Goal: Task Accomplishment & Management: Manage account settings

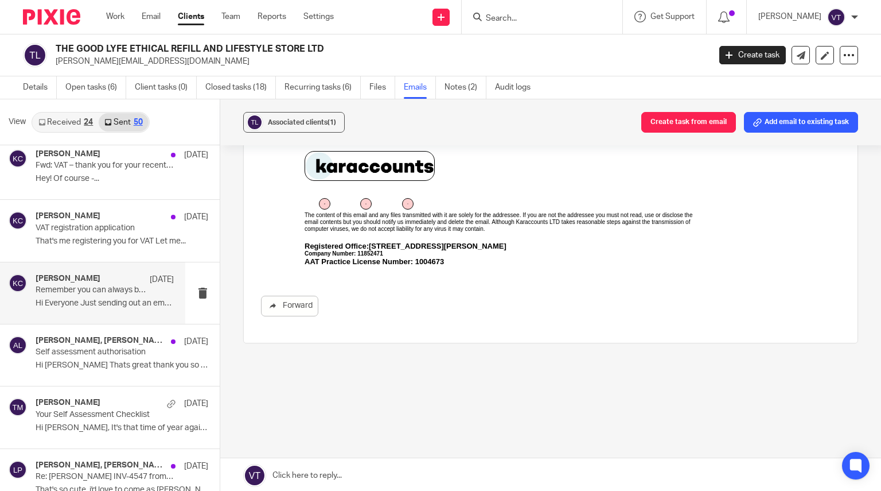
scroll to position [516, 0]
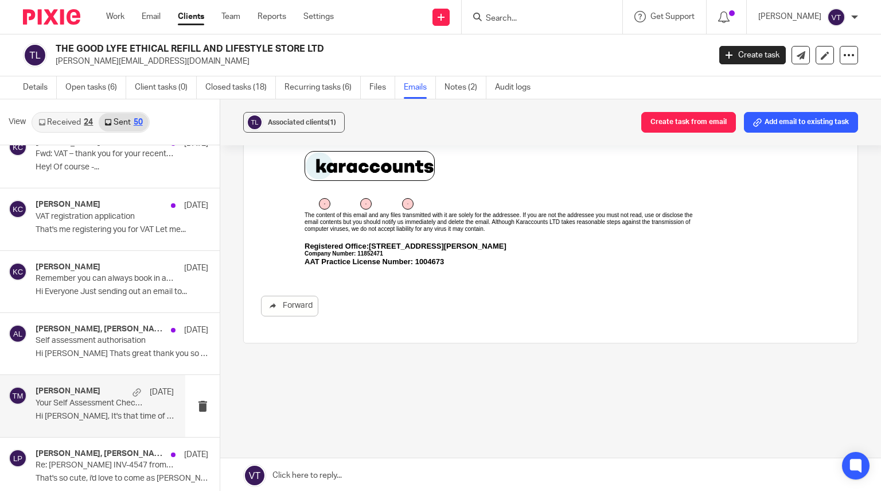
click at [80, 403] on p "Your Self Assessment Checklist" at bounding box center [91, 403] width 111 height 10
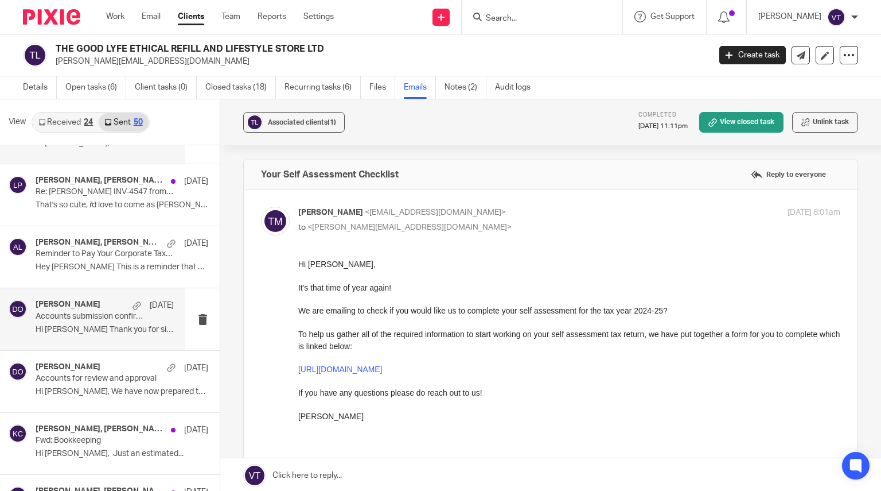
scroll to position [803, 0]
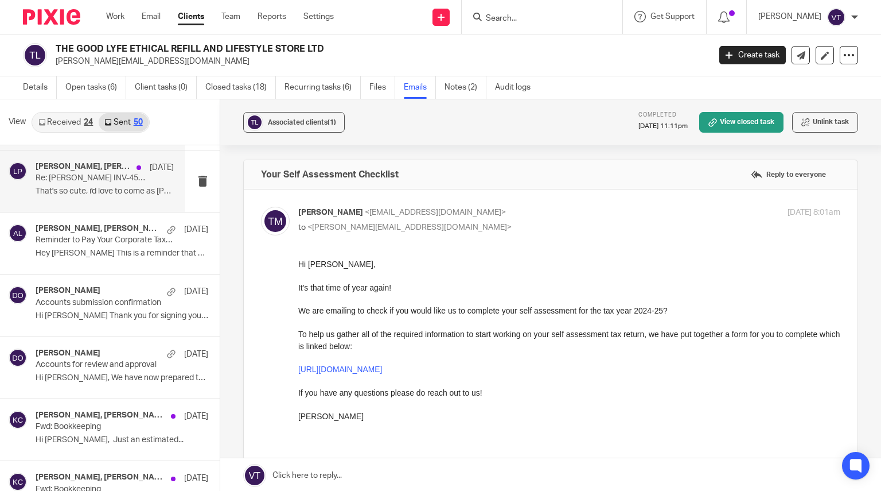
click at [74, 190] on p "That's so cute, i'd love to come as Kara :) ..." at bounding box center [105, 191] width 138 height 10
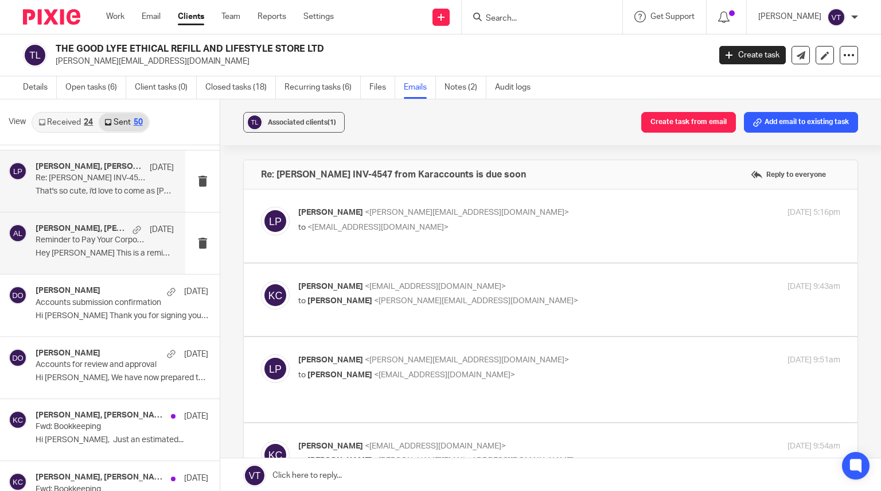
scroll to position [0, 0]
click at [85, 254] on p "Hey Laura This is a reminder that your..." at bounding box center [105, 253] width 138 height 10
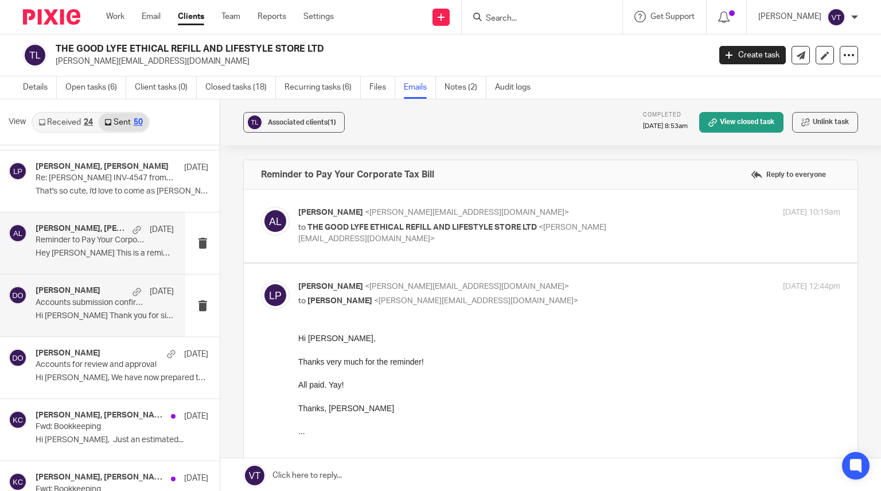
click at [103, 305] on p "Accounts submission confirmation" at bounding box center [91, 303] width 111 height 10
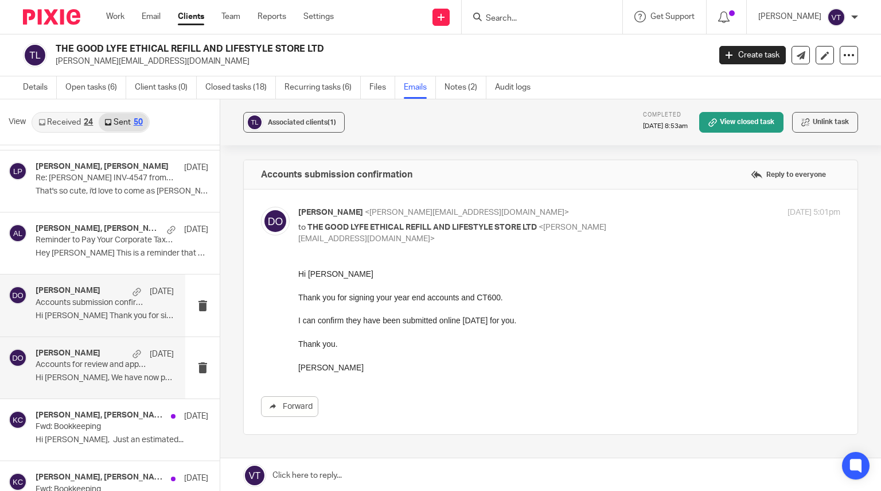
click at [81, 364] on p "Accounts for review and approval" at bounding box center [91, 365] width 111 height 10
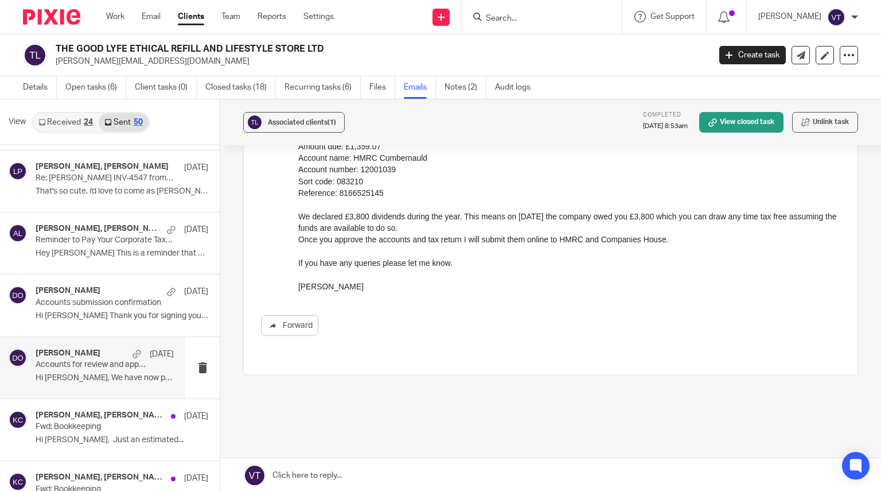
scroll to position [220, 0]
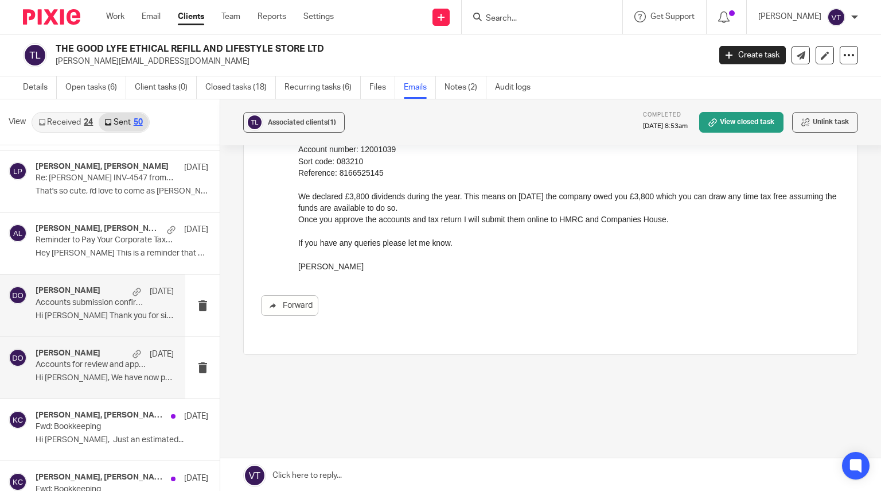
click at [73, 309] on div "Dorota O'Meally 31 Mar Accounts submission confirmation Hi Laura Thank you for …" at bounding box center [105, 305] width 138 height 38
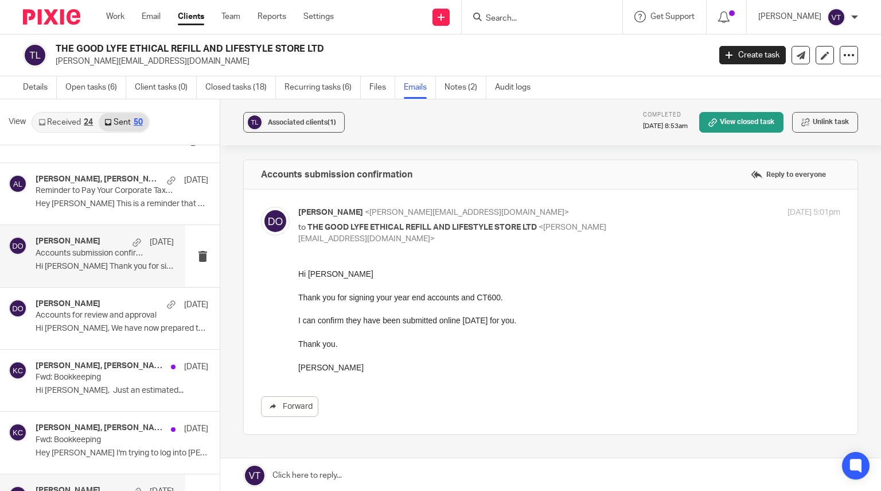
scroll to position [975, 0]
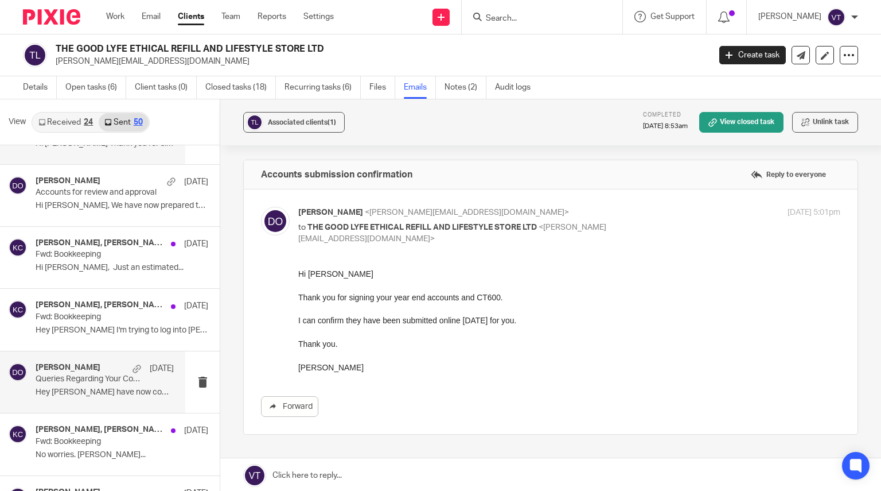
click at [98, 388] on p "Hey Laura I have now completed a DRAFT report..." at bounding box center [105, 392] width 138 height 10
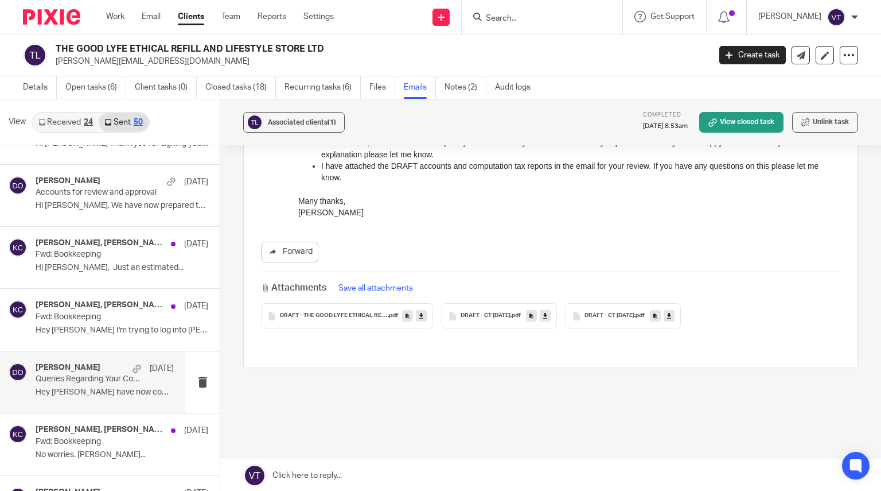
scroll to position [206, 0]
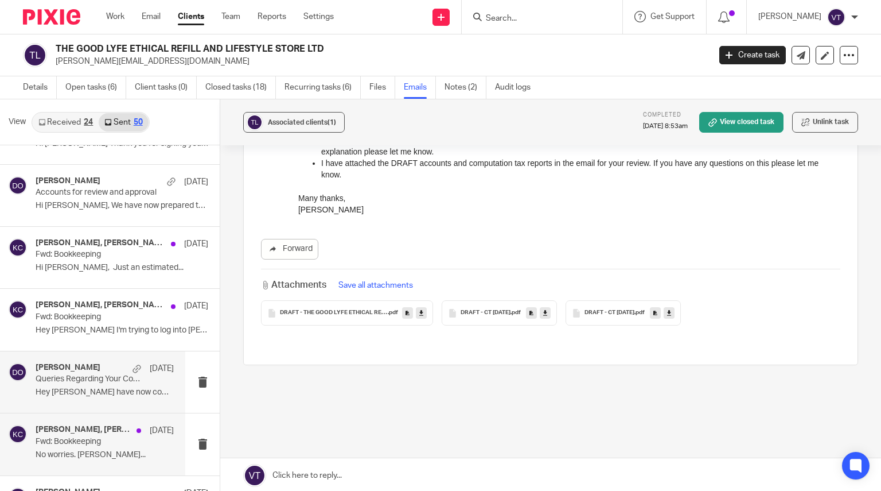
click at [67, 435] on div "Laura Peters, Charley Godfrey, Kara Curtayne 20 Mar" at bounding box center [105, 430] width 138 height 11
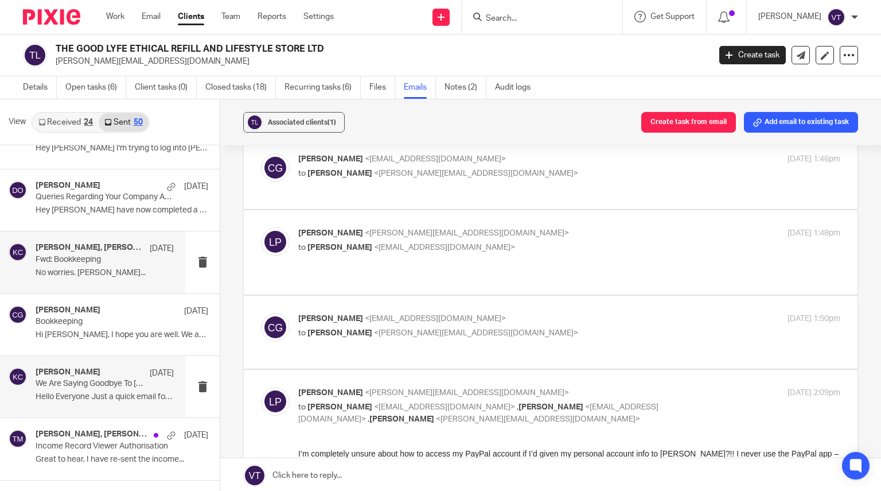
scroll to position [1166, 0]
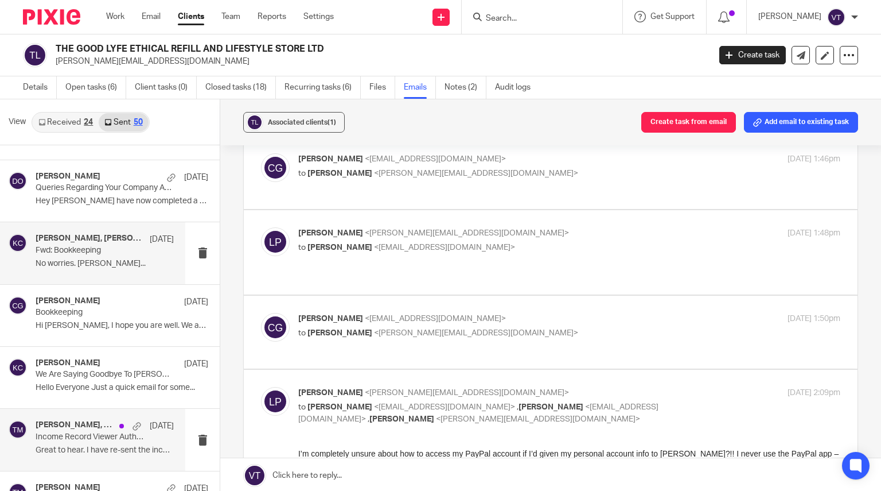
click at [79, 435] on p "Income Record Viewer Authorisation" at bounding box center [91, 437] width 111 height 10
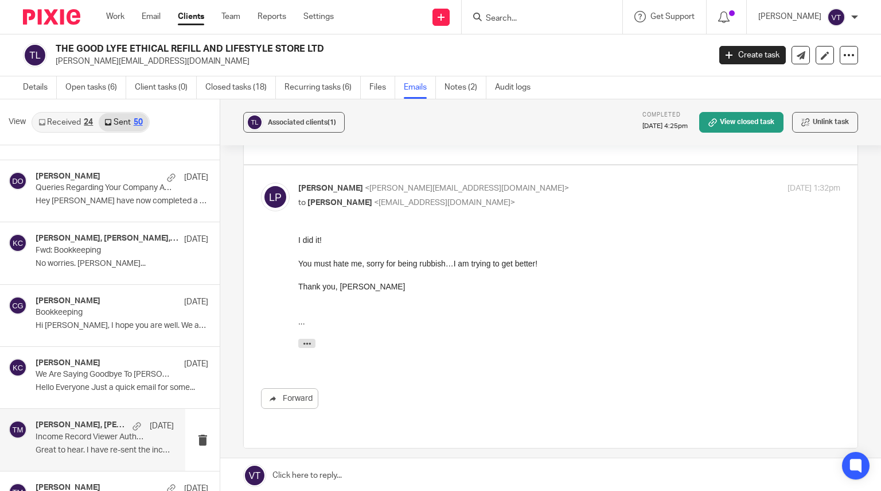
scroll to position [0, 0]
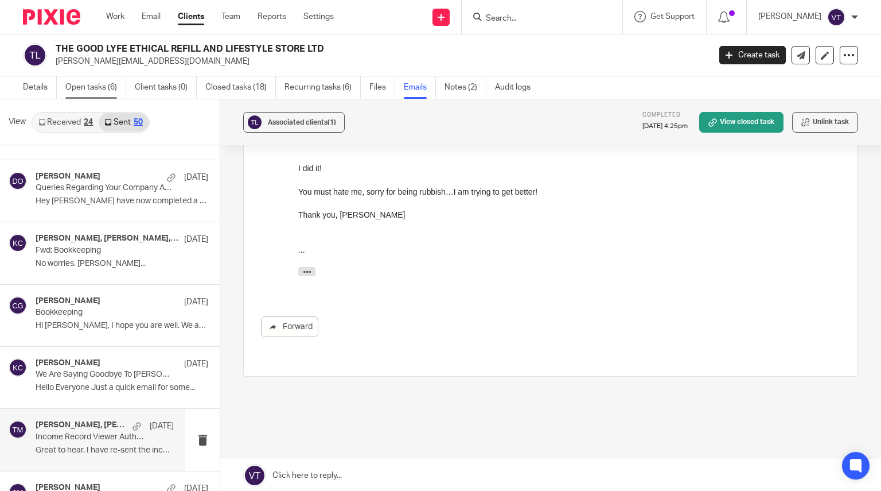
click at [88, 88] on link "Open tasks (6)" at bounding box center [95, 87] width 61 height 22
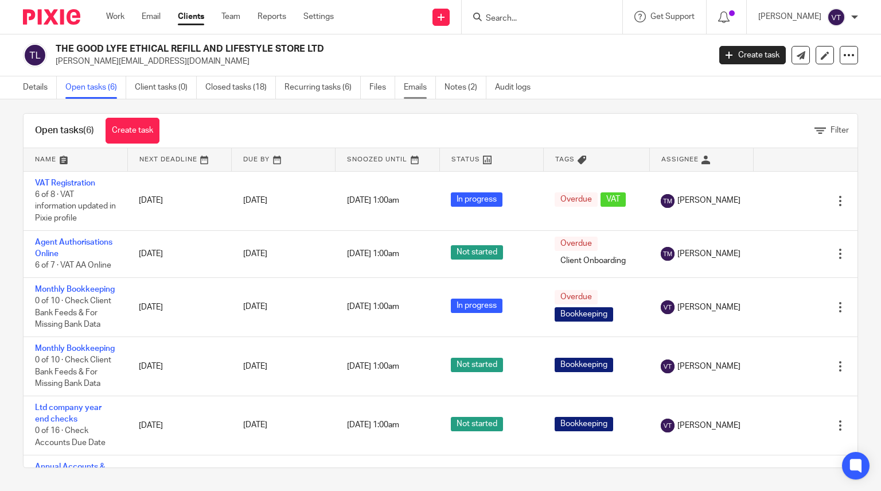
click at [416, 88] on link "Emails" at bounding box center [420, 87] width 32 height 22
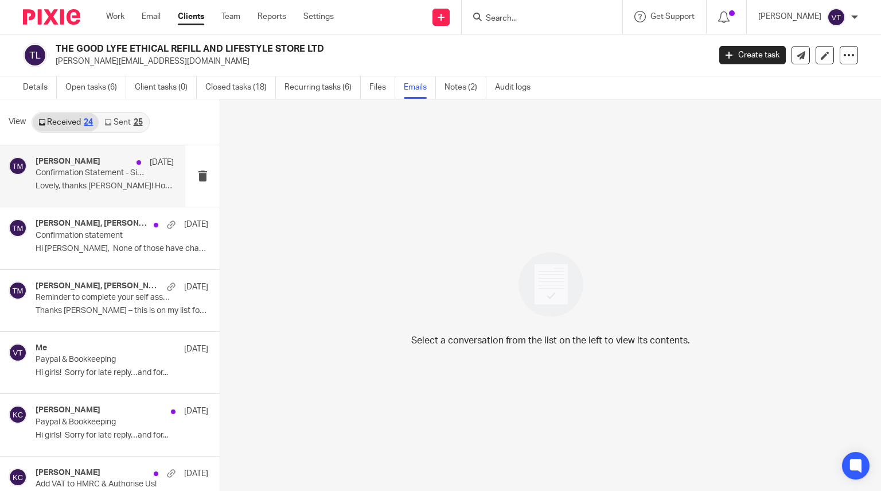
click at [72, 181] on p "Lovely, thanks [PERSON_NAME]! Hope you have a good..." at bounding box center [105, 186] width 138 height 10
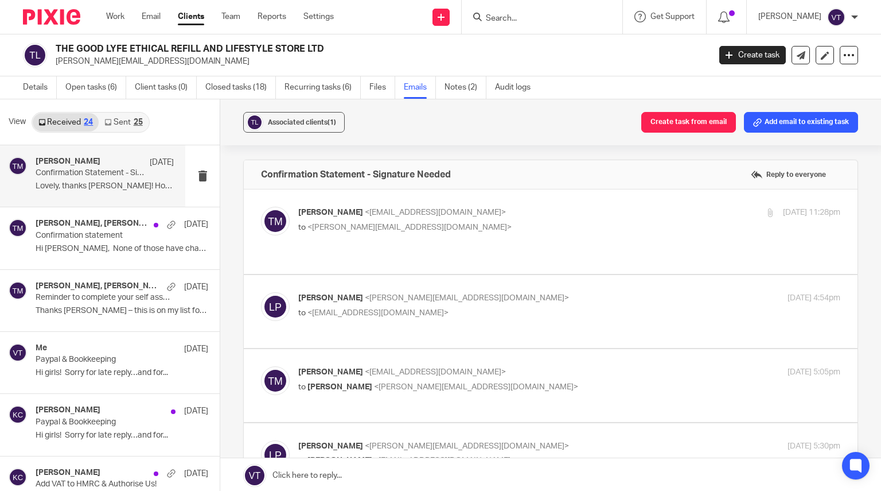
click at [462, 227] on p "to <laura@thegoodlyfe.co.uk>" at bounding box center [478, 227] width 361 height 12
checkbox input "true"
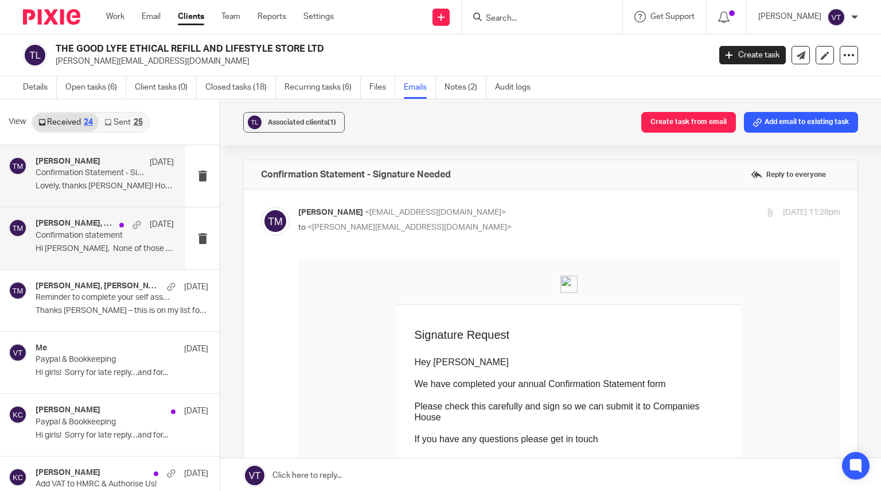
click at [86, 231] on p "Confirmation statement" at bounding box center [91, 236] width 111 height 10
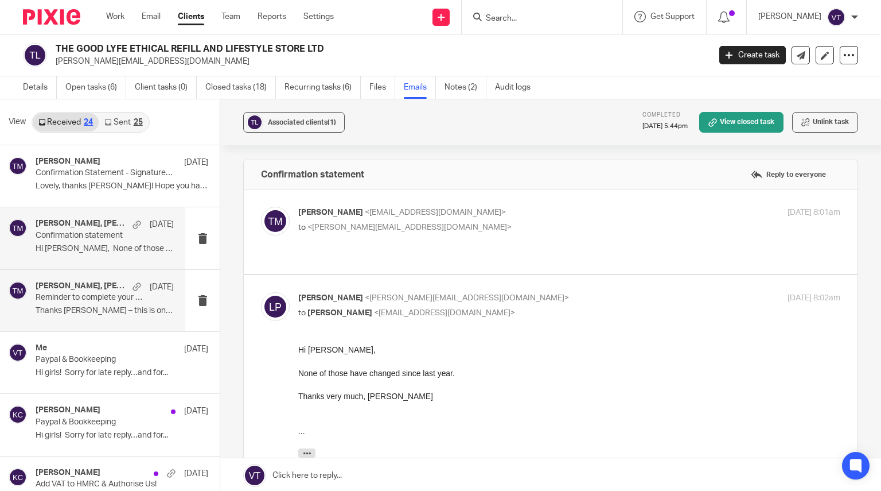
click at [67, 291] on div "Taylor Moss, Laura Peters 11 Jun" at bounding box center [105, 286] width 138 height 11
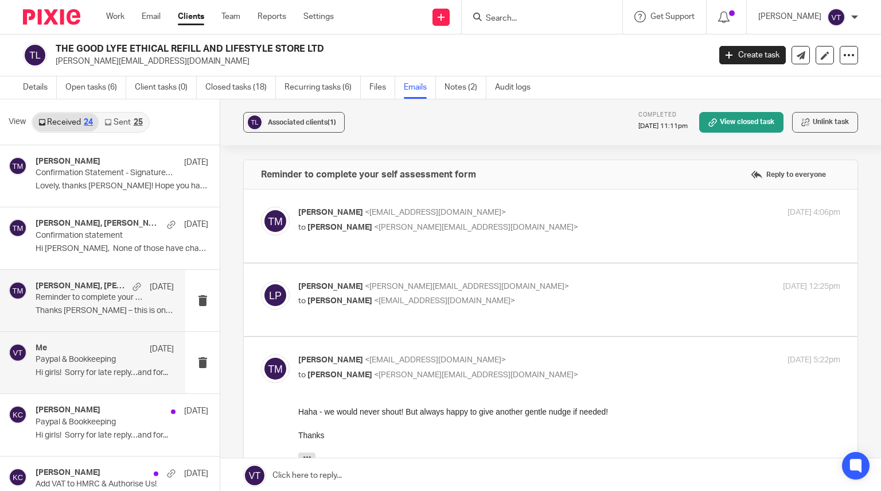
click at [71, 363] on p "Paypal & Bookkeeping" at bounding box center [91, 360] width 111 height 10
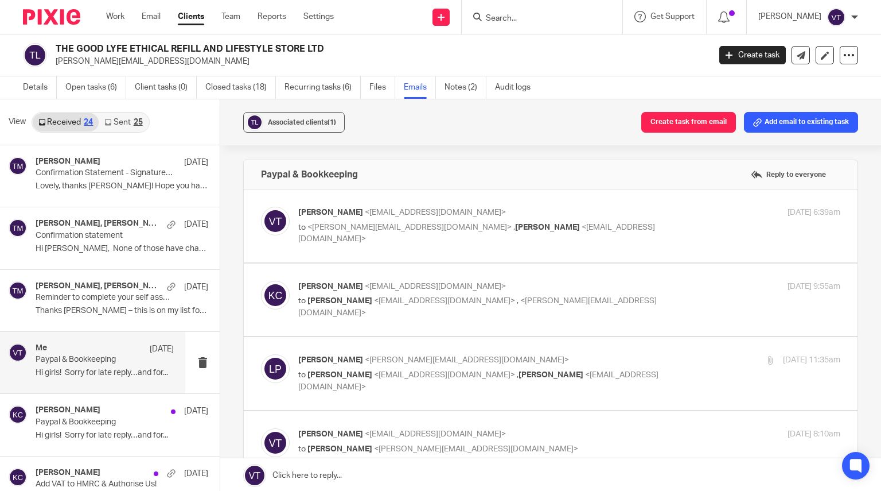
click at [577, 230] on p "to <laura@thegoodlyfe.co.uk> , Kara Curtayne <kara@karaccounts.com>" at bounding box center [478, 233] width 361 height 24
checkbox input "true"
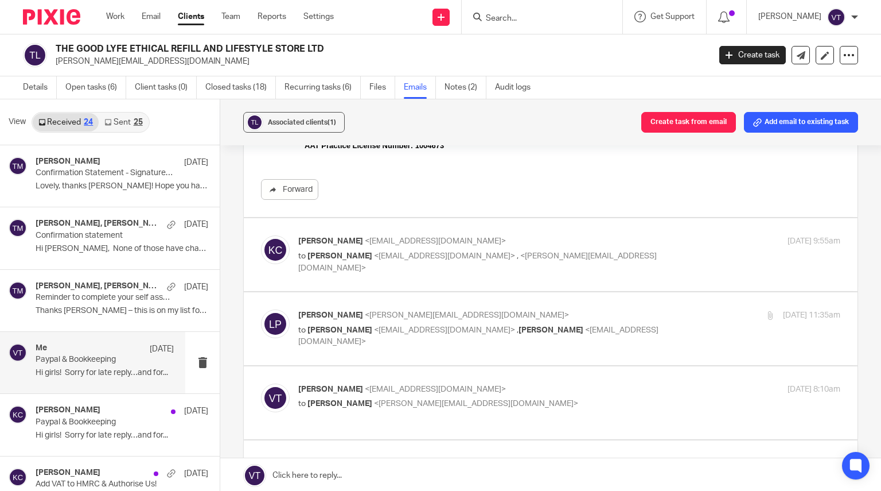
scroll to position [597, 0]
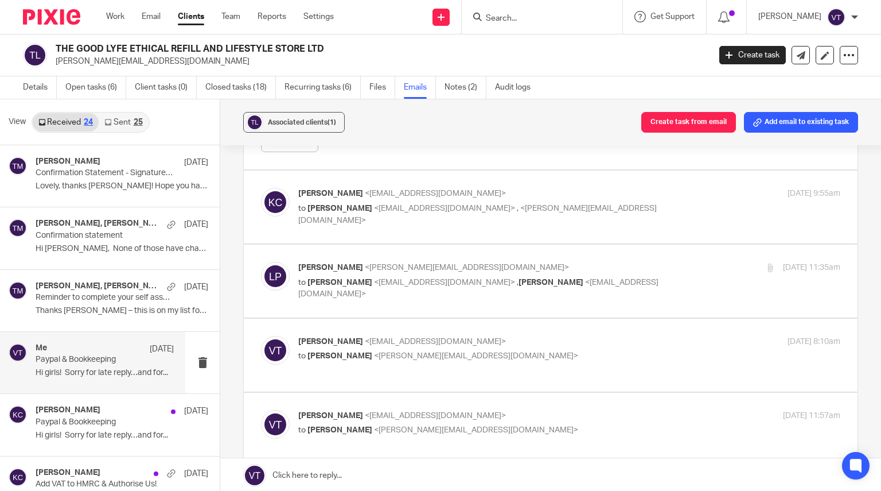
click at [585, 211] on p "to Victoria Thorpe <victoria@karaccounts.com> , <laura@thegoodlyfe.co.uk>" at bounding box center [478, 215] width 361 height 24
checkbox input "true"
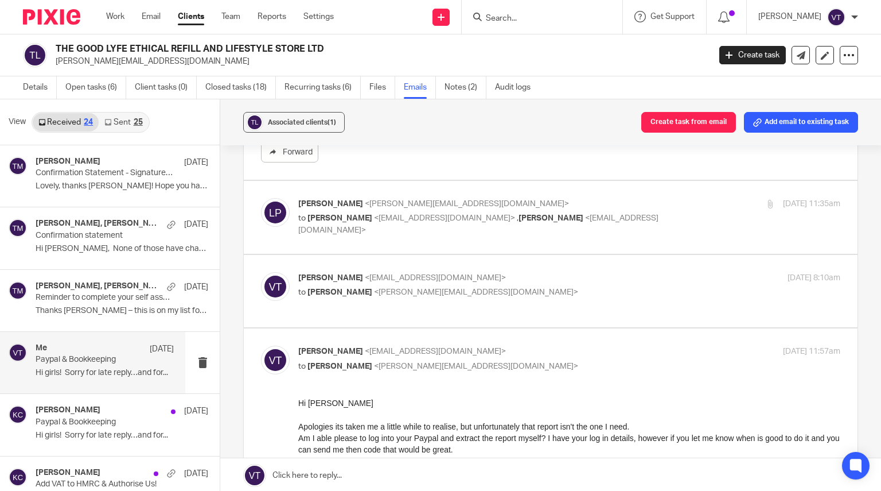
scroll to position [1122, 0]
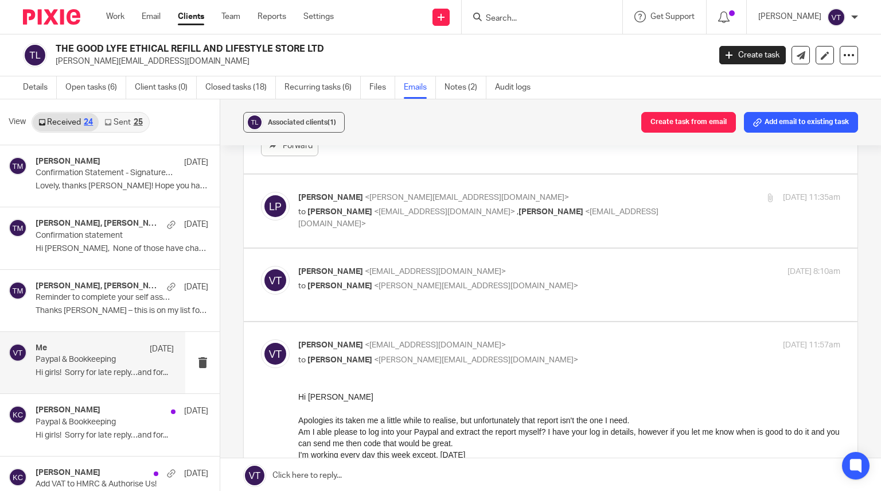
click at [617, 223] on div "Laura Peters <laura@thegoodlyfe.co.uk> to Kara Curtayne <kara@karaccounts.com> …" at bounding box center [551, 211] width 580 height 38
click at [324, 212] on span "[PERSON_NAME]" at bounding box center [340, 212] width 65 height 8
checkbox input "true"
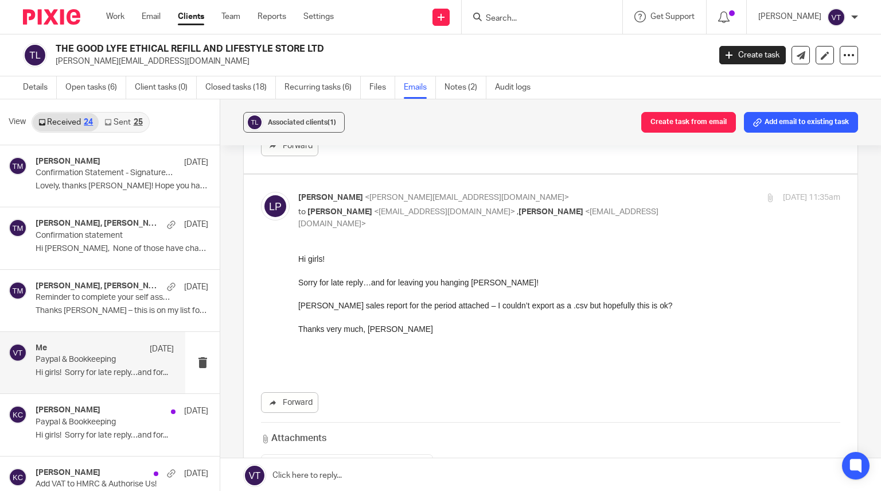
scroll to position [0, 0]
click at [466, 91] on link "Notes (2)" at bounding box center [466, 87] width 42 height 22
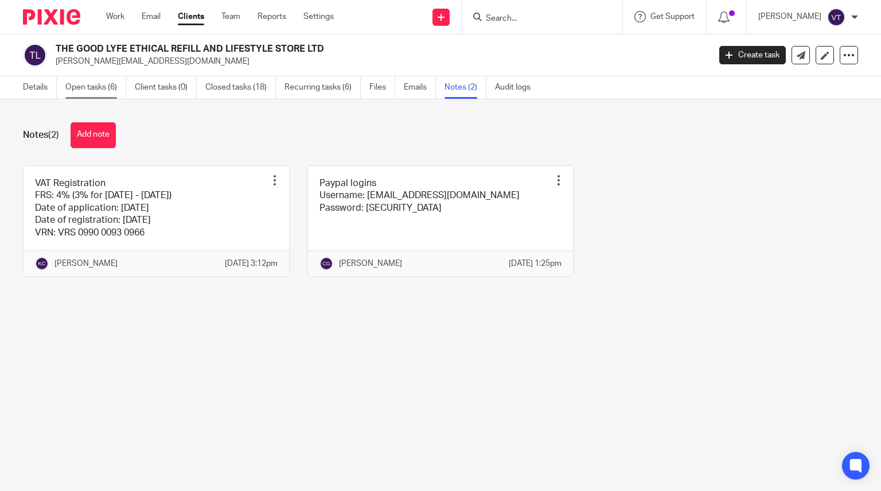
click at [109, 80] on link "Open tasks (6)" at bounding box center [95, 87] width 61 height 22
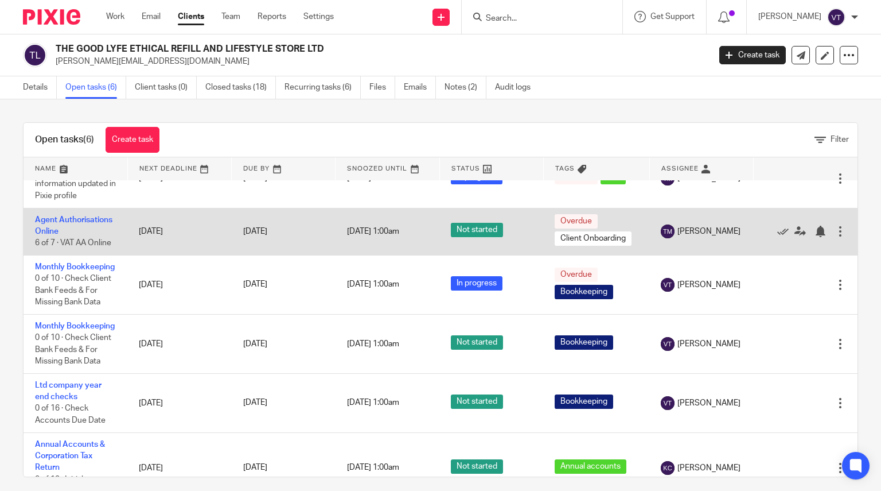
scroll to position [57, 0]
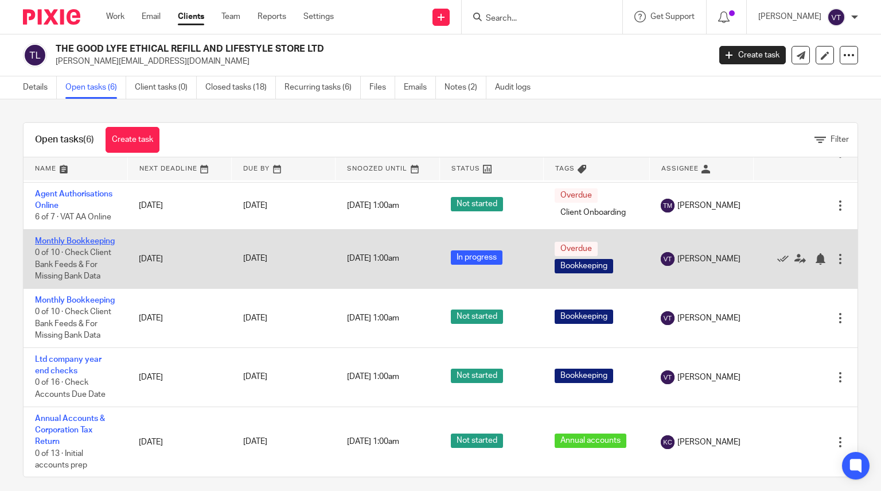
click at [43, 245] on link "Monthly Bookkeeping" at bounding box center [75, 241] width 80 height 8
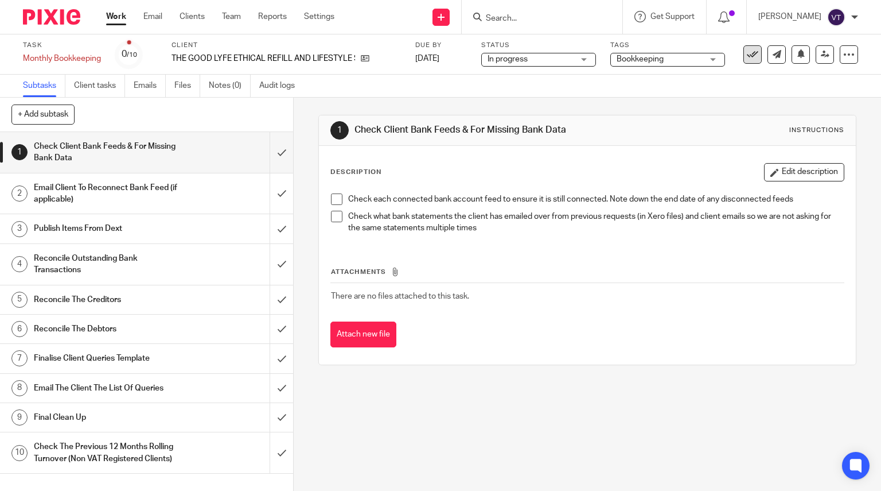
click at [747, 55] on icon at bounding box center [752, 54] width 11 height 11
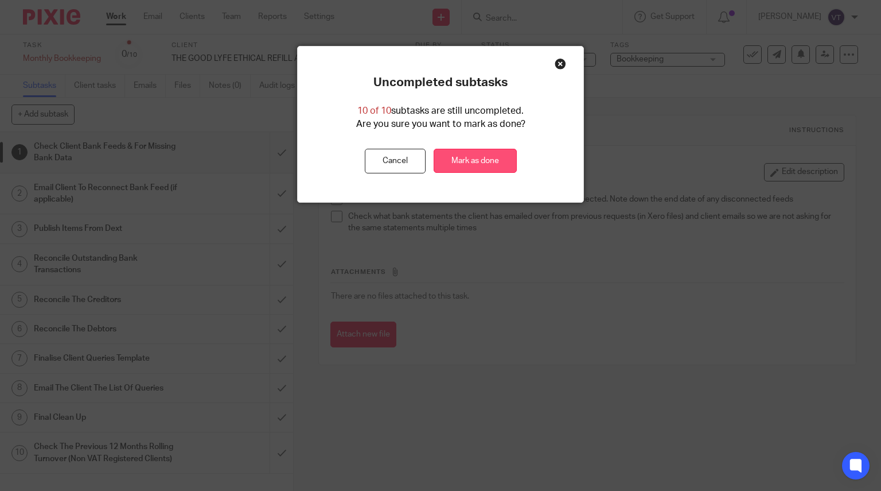
click at [494, 167] on link "Mark as done" at bounding box center [475, 161] width 83 height 25
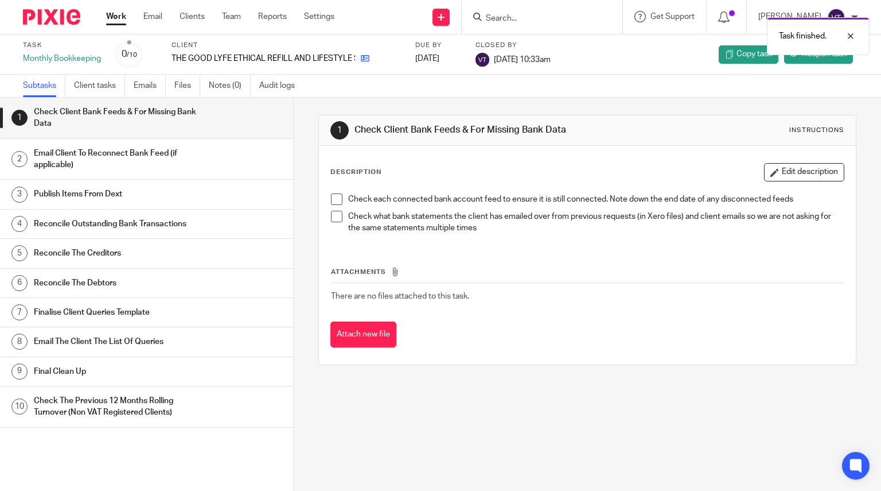
click at [370, 57] on div "THE GOOD LYFE ETHICAL REFILL AND LIFESTYLE STORE LTD" at bounding box center [287, 58] width 230 height 11
click at [366, 61] on icon at bounding box center [365, 58] width 9 height 9
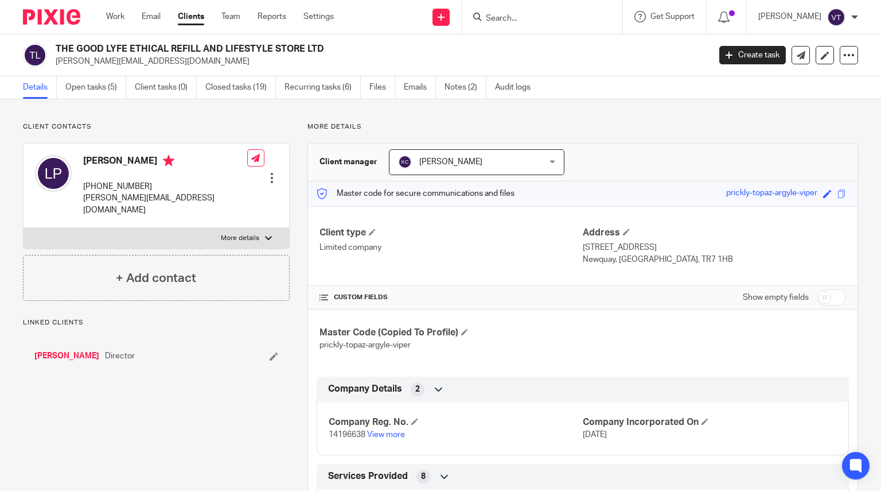
click at [95, 87] on link "Open tasks (5)" at bounding box center [95, 87] width 61 height 22
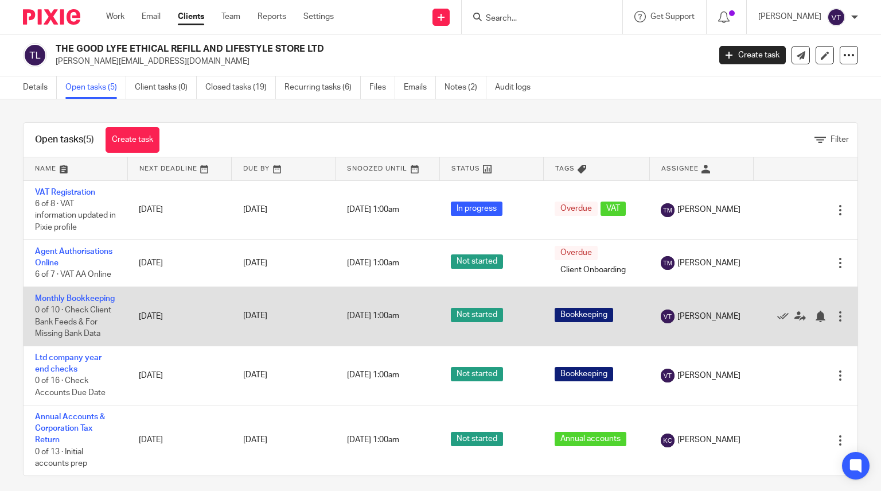
scroll to position [22, 0]
click at [54, 295] on td "Monthly Bookkeeping 0 of 10 · Check Client Bank Feeds & For Missing Bank Data" at bounding box center [76, 315] width 104 height 59
click at [56, 294] on link "Monthly Bookkeeping" at bounding box center [75, 298] width 80 height 8
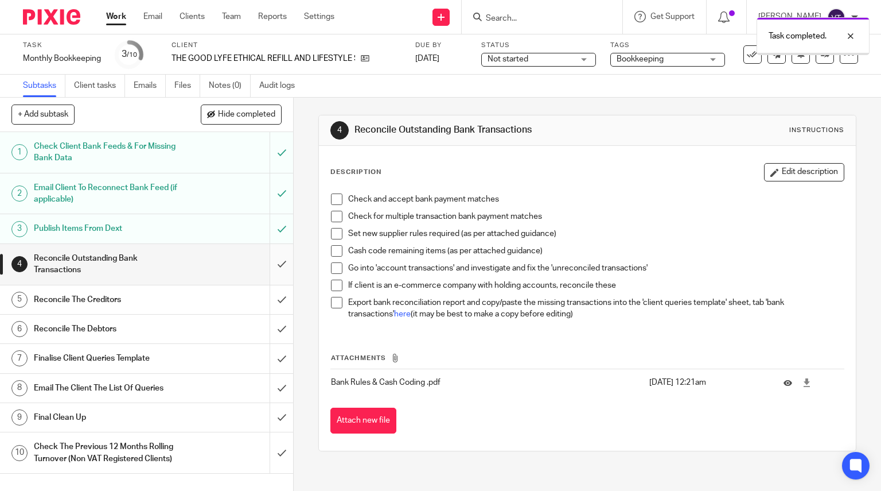
click at [269, 262] on input "submit" at bounding box center [146, 264] width 293 height 41
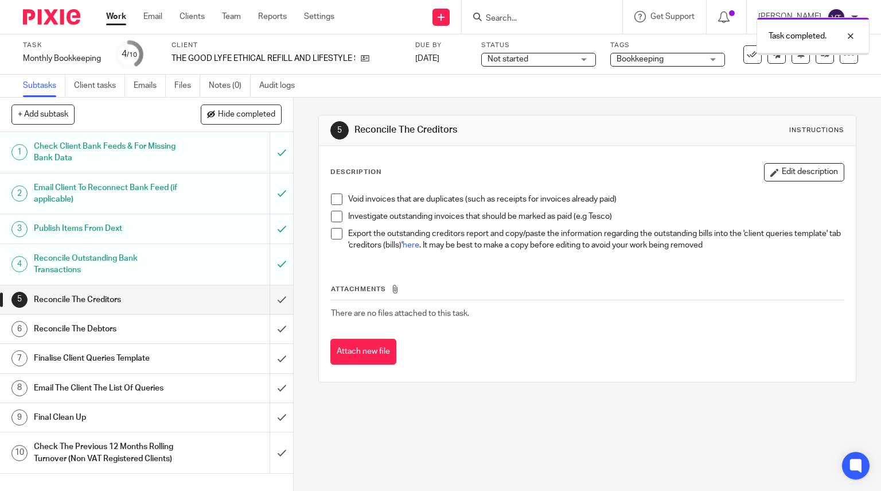
click at [271, 298] on input "submit" at bounding box center [146, 299] width 293 height 29
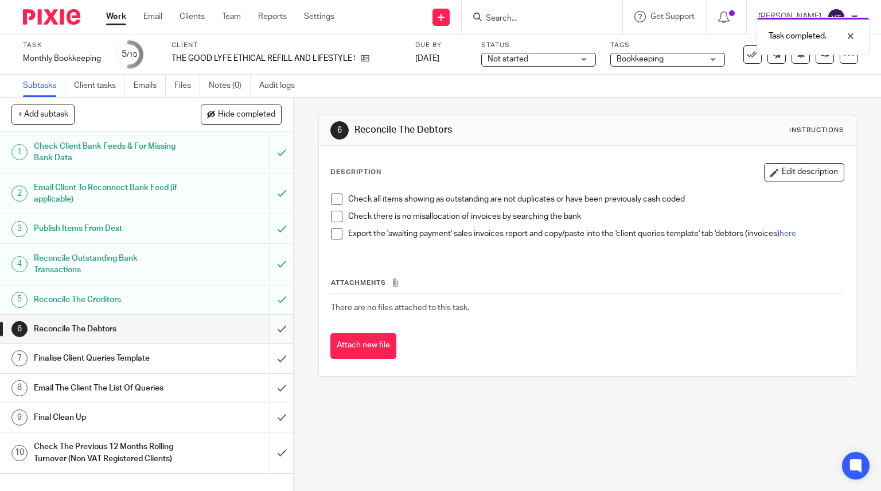
click at [269, 329] on input "submit" at bounding box center [146, 328] width 293 height 29
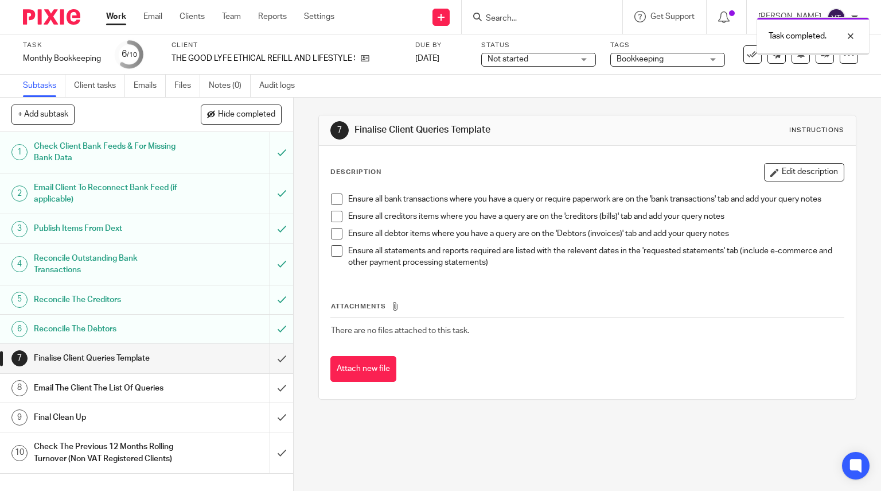
click at [275, 357] on input "submit" at bounding box center [146, 358] width 293 height 29
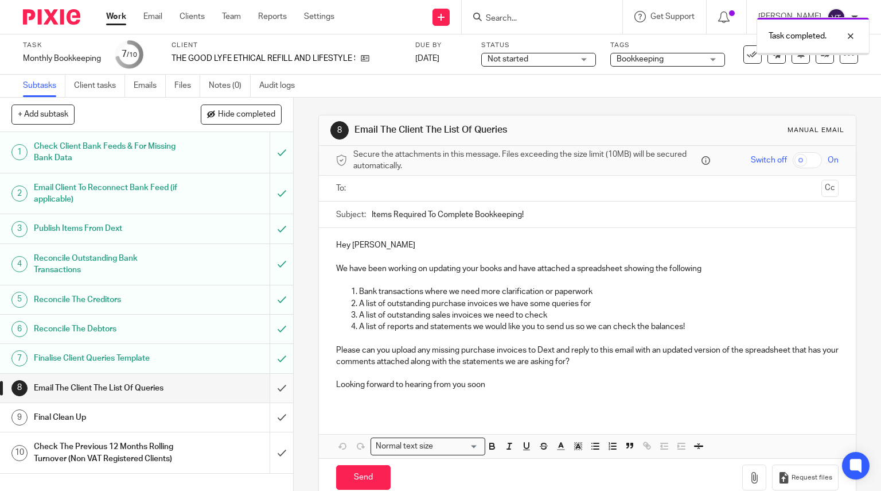
click at [273, 387] on input "submit" at bounding box center [146, 388] width 293 height 29
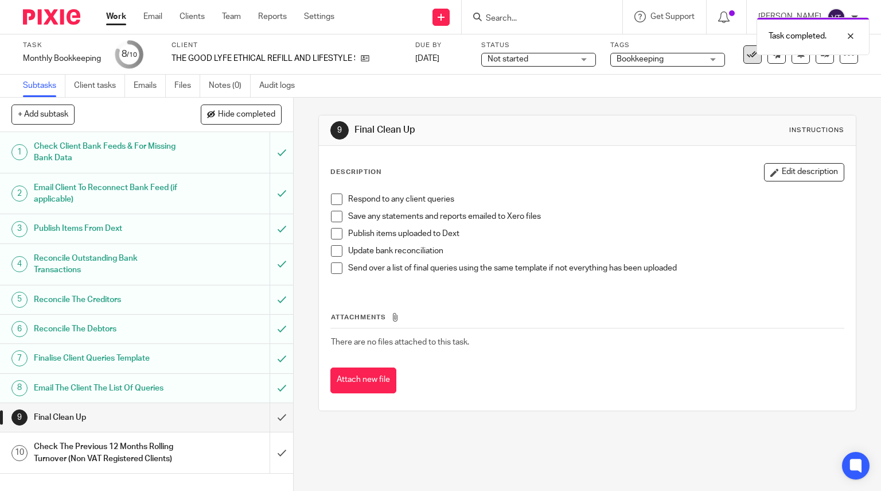
click at [744, 63] on button at bounding box center [753, 54] width 18 height 18
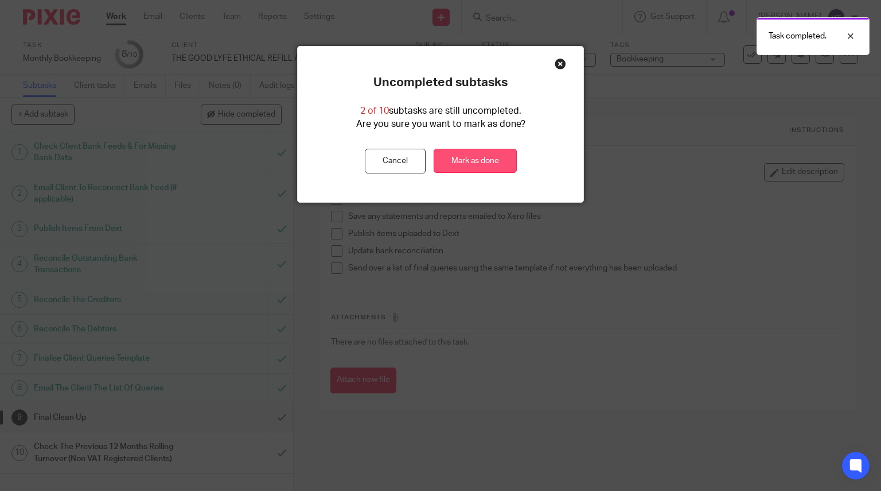
click at [492, 163] on link "Mark as done" at bounding box center [475, 161] width 83 height 25
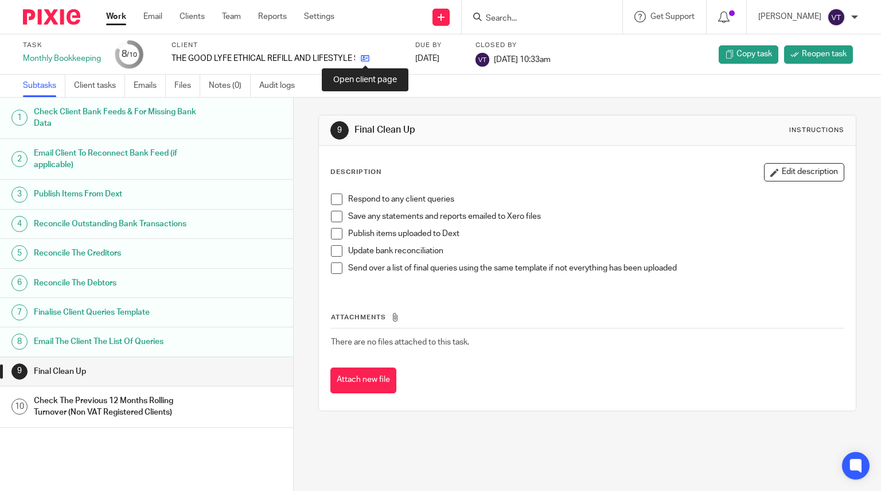
click at [365, 59] on icon at bounding box center [365, 58] width 9 height 9
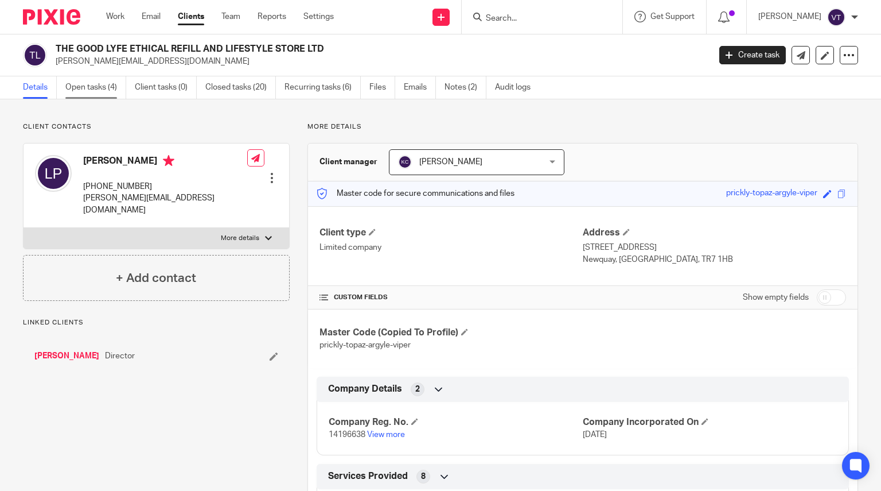
click at [83, 92] on link "Open tasks (4)" at bounding box center [95, 87] width 61 height 22
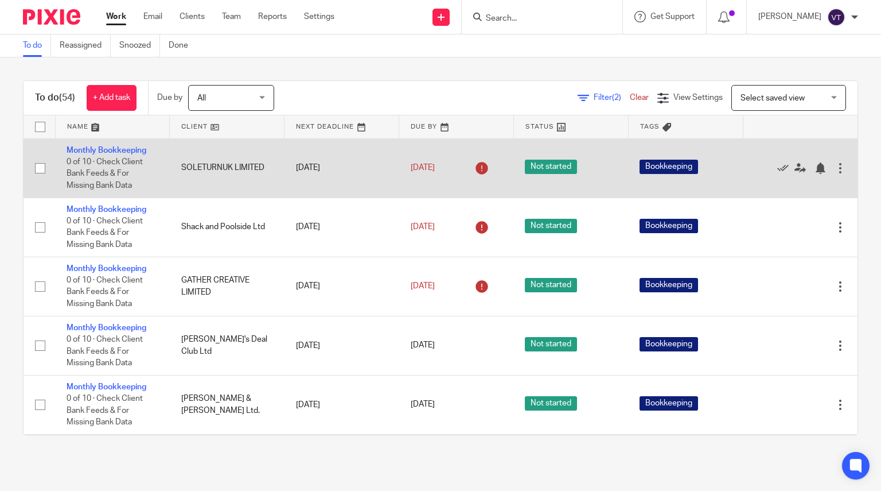
click at [119, 145] on td "Monthly Bookkeeping 0 of 10 · Check Client Bank Feeds & For Missing Bank Data" at bounding box center [112, 167] width 115 height 59
click at [119, 153] on link "Monthly Bookkeeping" at bounding box center [107, 150] width 80 height 8
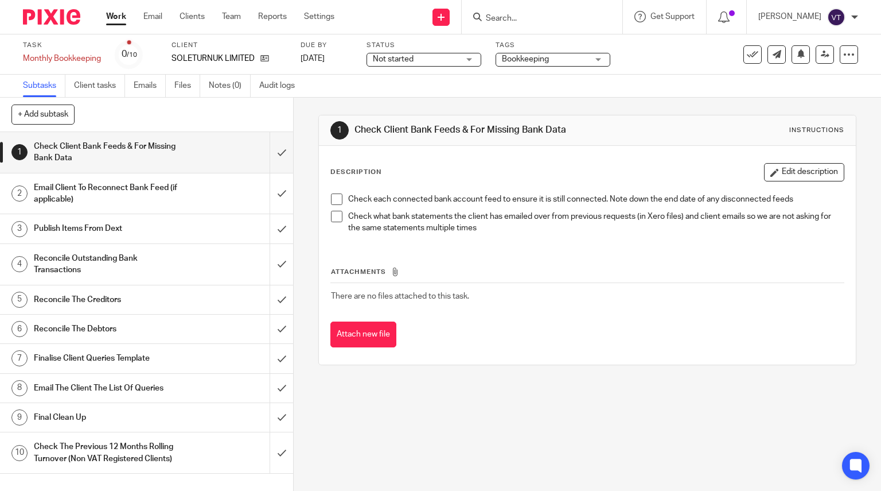
click at [454, 61] on span "Not started" at bounding box center [416, 59] width 86 height 12
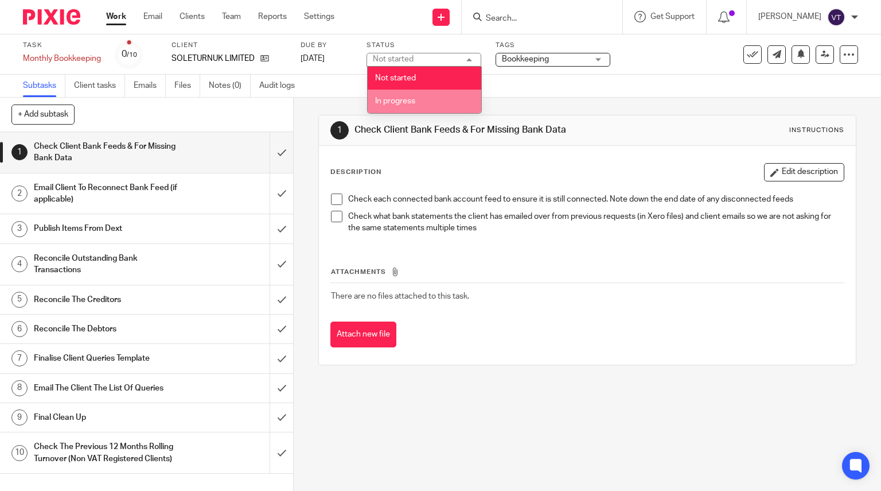
click at [448, 93] on li "In progress" at bounding box center [425, 102] width 114 height 24
